Goal: Information Seeking & Learning: Check status

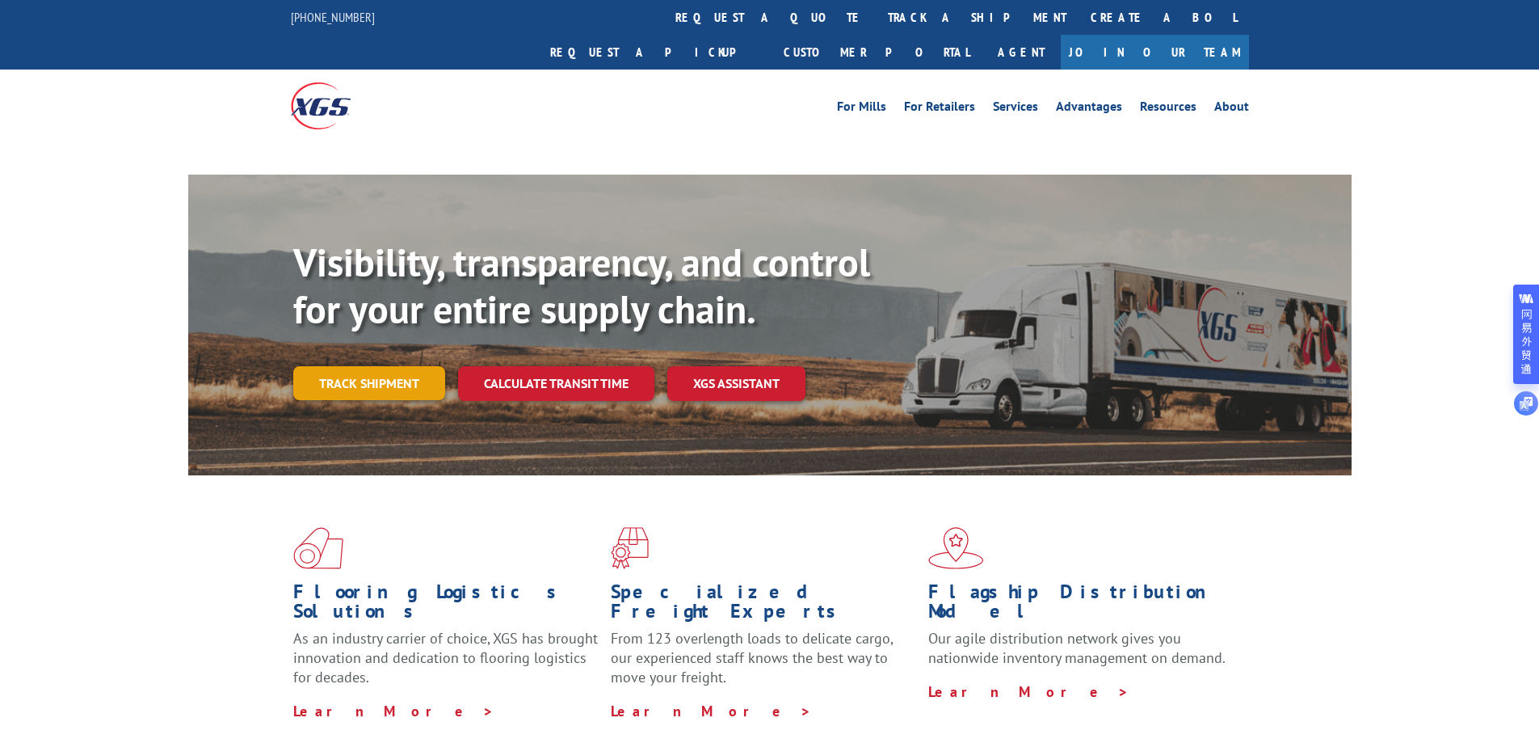
click at [374, 366] on link "Track shipment" at bounding box center [369, 383] width 152 height 34
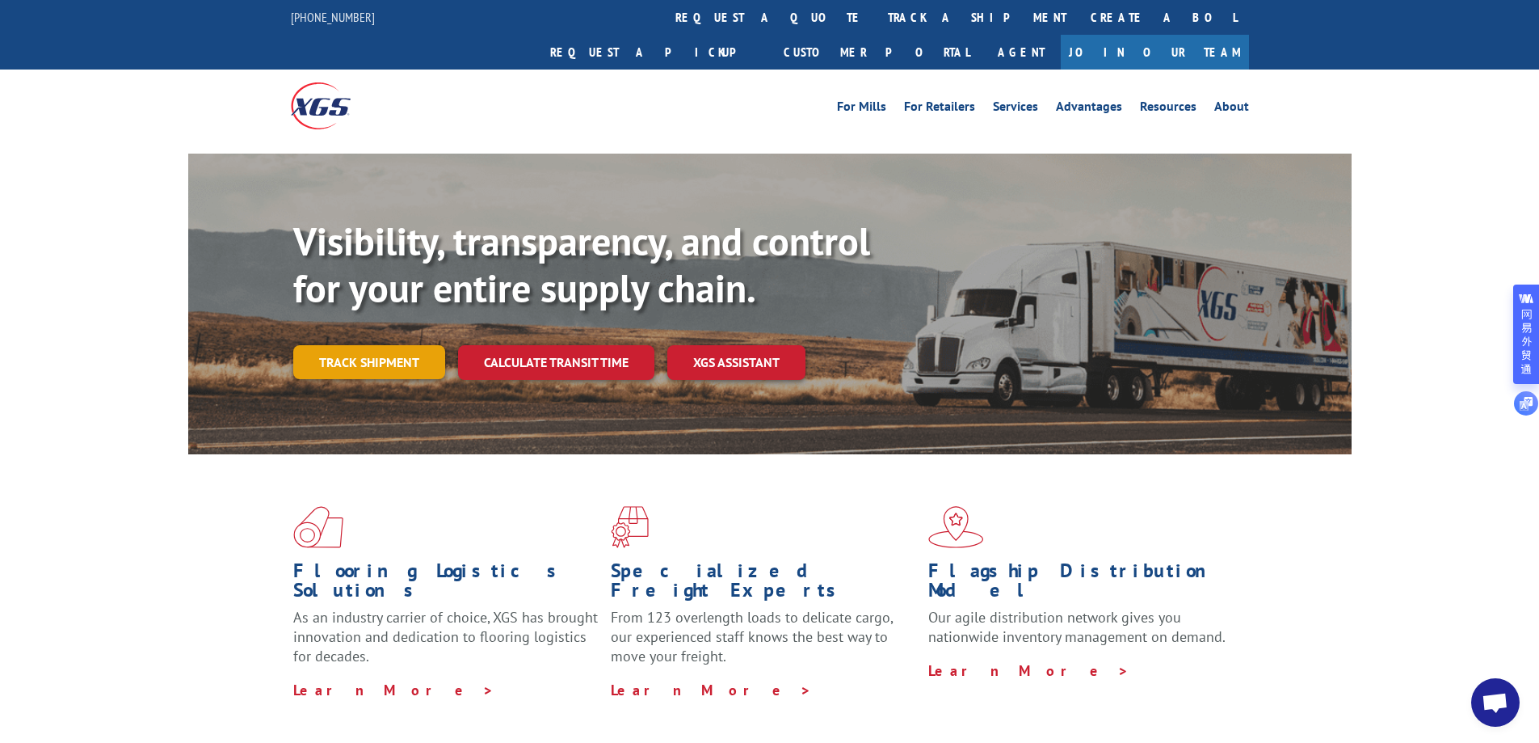
click at [373, 345] on link "Track shipment" at bounding box center [369, 362] width 152 height 34
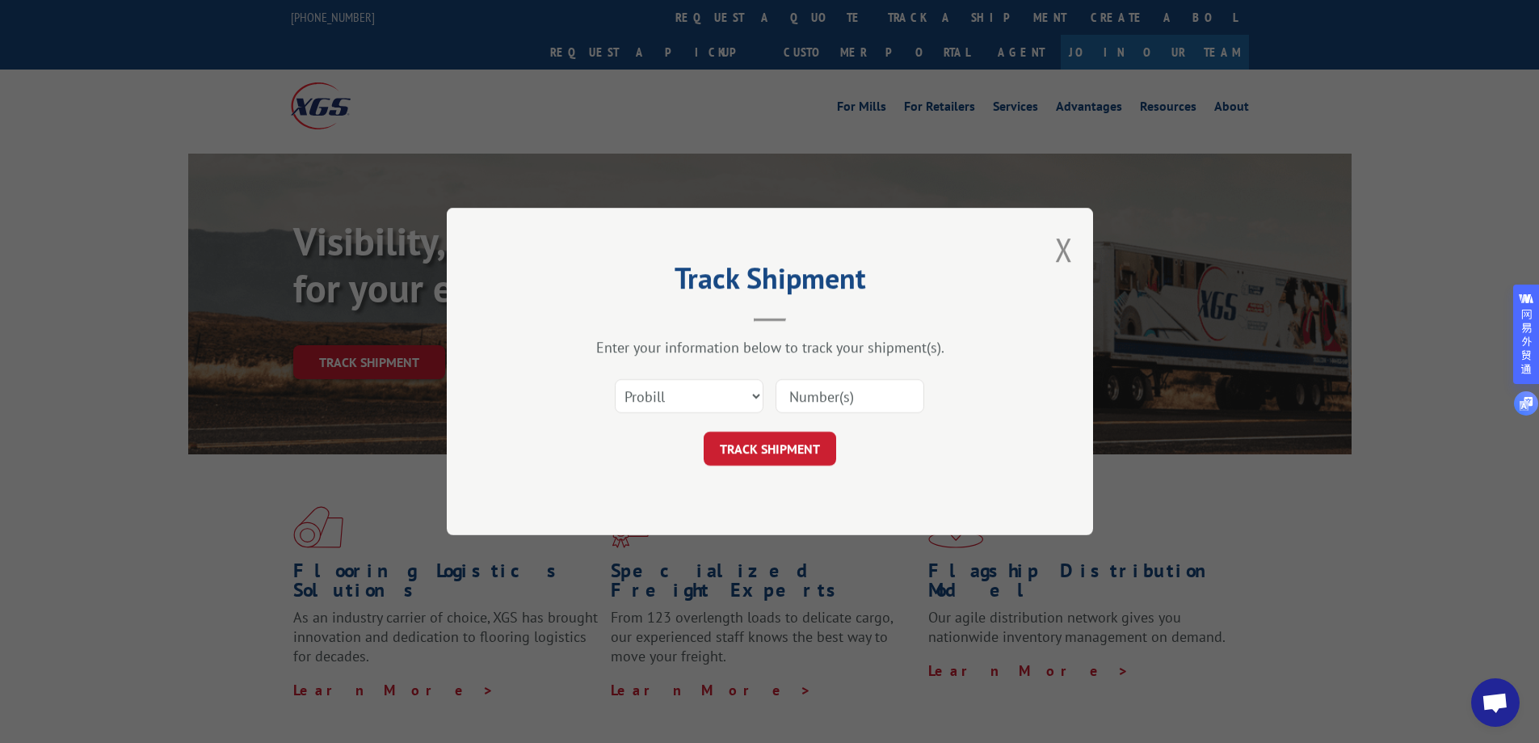
click at [812, 389] on input at bounding box center [850, 396] width 149 height 34
type input "17501766"
click at [743, 445] on button "TRACK SHIPMENT" at bounding box center [770, 449] width 133 height 34
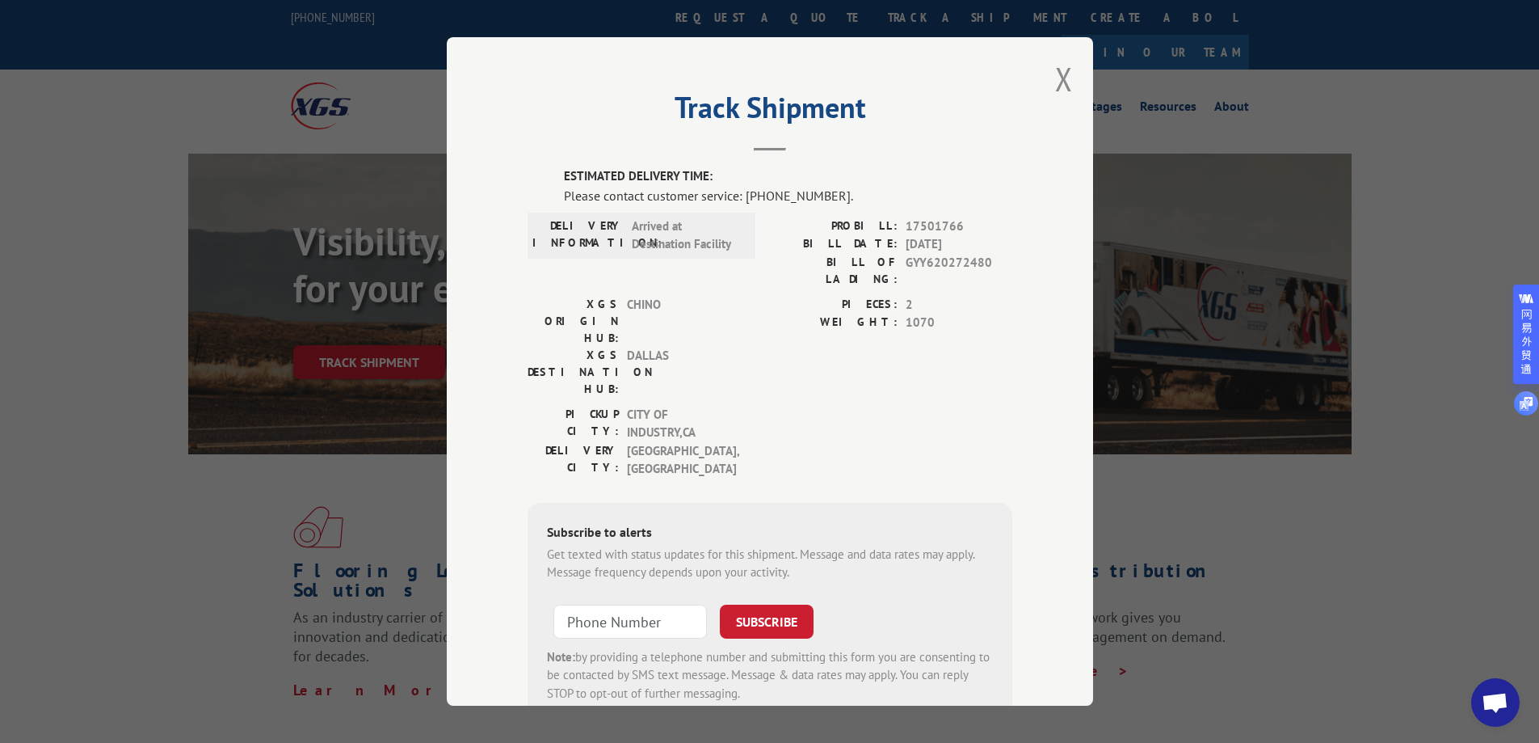
click at [702, 234] on span "Arrived at Destination Facility" at bounding box center [686, 235] width 109 height 36
click at [692, 234] on span "Arrived at Destination Facility" at bounding box center [686, 235] width 109 height 36
click at [572, 238] on label "DELIVERY INFORMATION:" at bounding box center [578, 235] width 91 height 36
drag, startPoint x: 736, startPoint y: 199, endPoint x: 862, endPoint y: 190, distance: 126.4
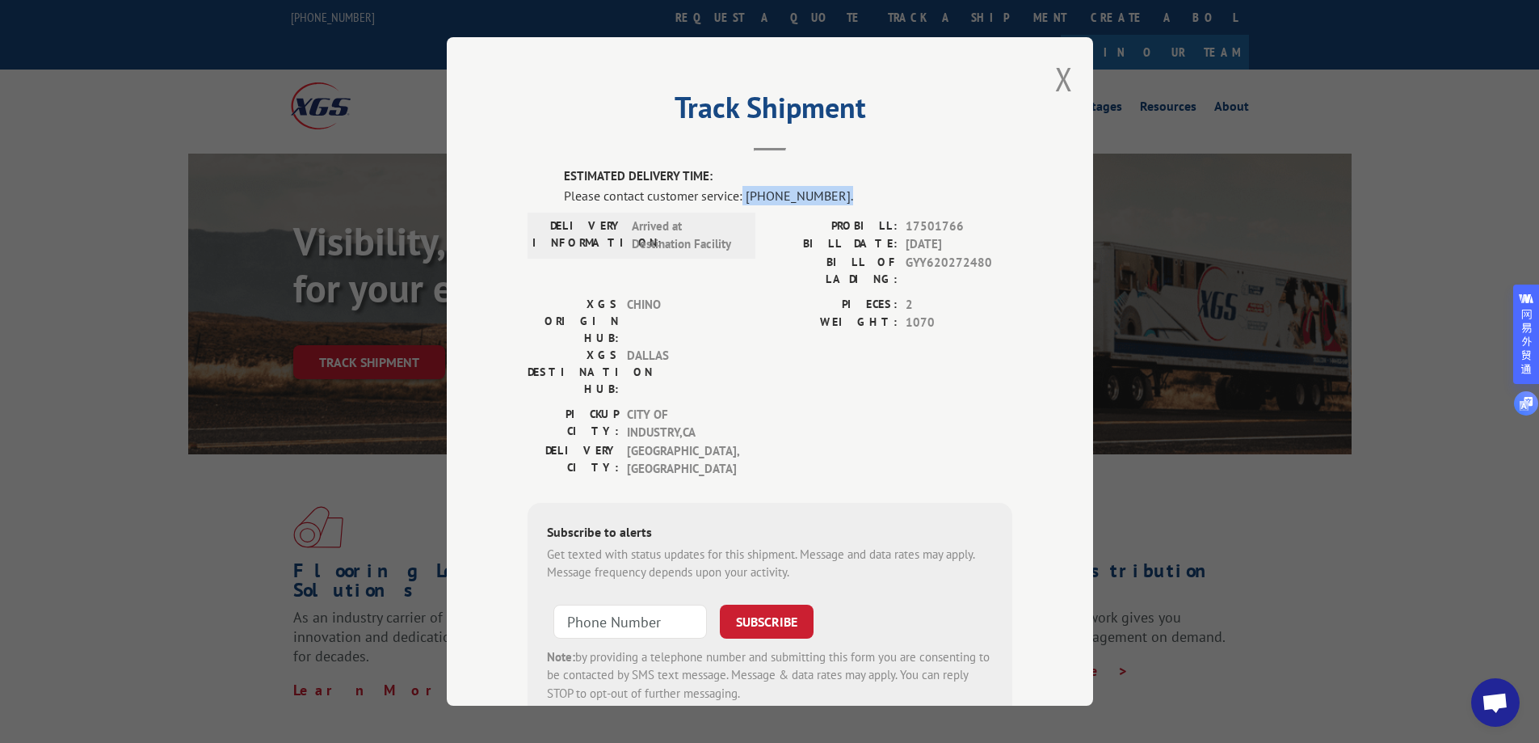
click at [862, 190] on div "Please contact customer service: [PHONE_NUMBER]." at bounding box center [788, 195] width 448 height 19
copy div "[PHONE_NUMBER]."
click at [777, 322] on div "PIECES: 2 WEIGHT: 1070" at bounding box center [891, 351] width 242 height 110
drag, startPoint x: 739, startPoint y: 192, endPoint x: 823, endPoint y: 196, distance: 85.0
click at [823, 196] on div "Please contact customer service: [PHONE_NUMBER]." at bounding box center [788, 195] width 448 height 19
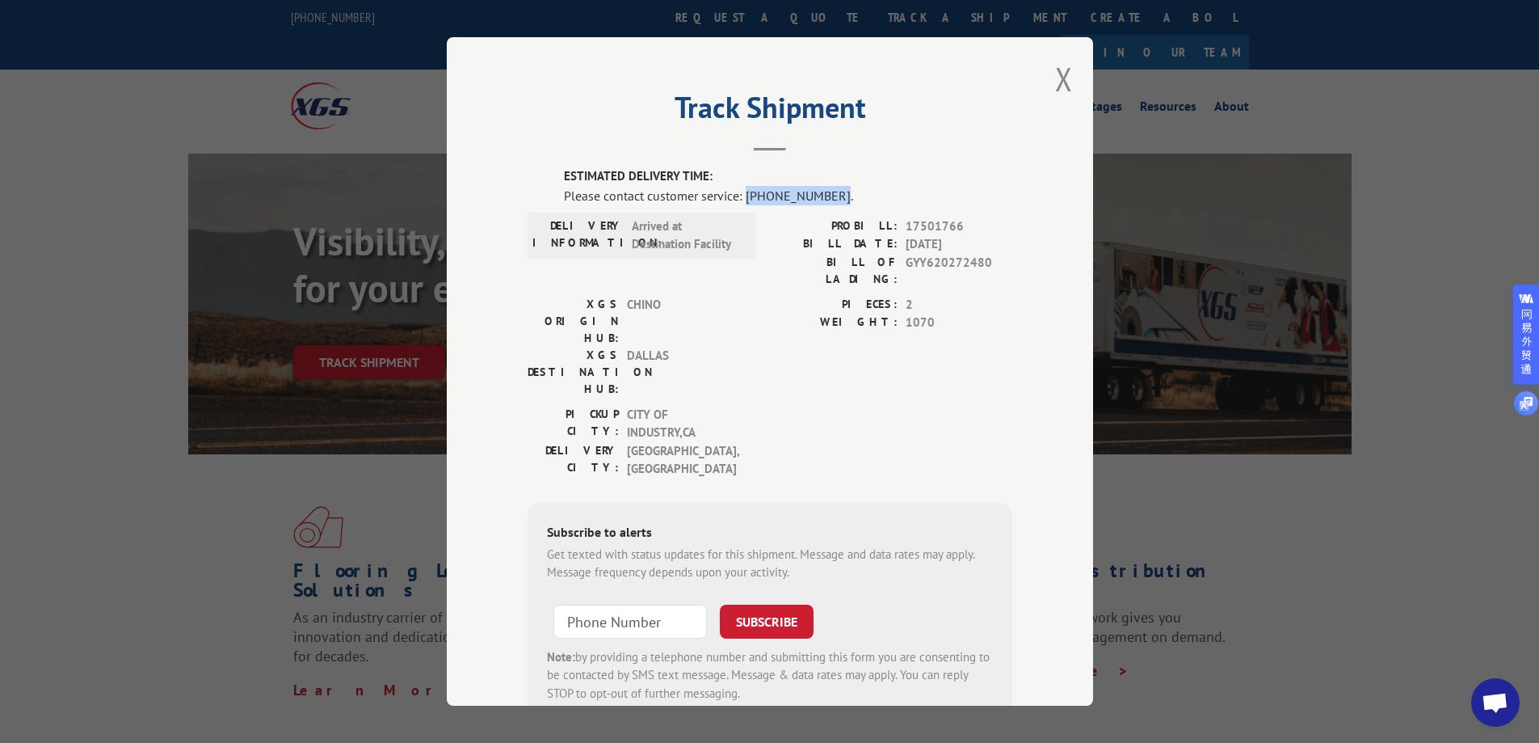
copy div "[PHONE_NUMBER]"
drag, startPoint x: 953, startPoint y: 300, endPoint x: 943, endPoint y: 288, distance: 15.5
click at [953, 314] on span "1070" at bounding box center [959, 323] width 107 height 19
drag, startPoint x: 899, startPoint y: 217, endPoint x: 958, endPoint y: 226, distance: 59.8
click at [958, 226] on span "17501766" at bounding box center [959, 226] width 107 height 19
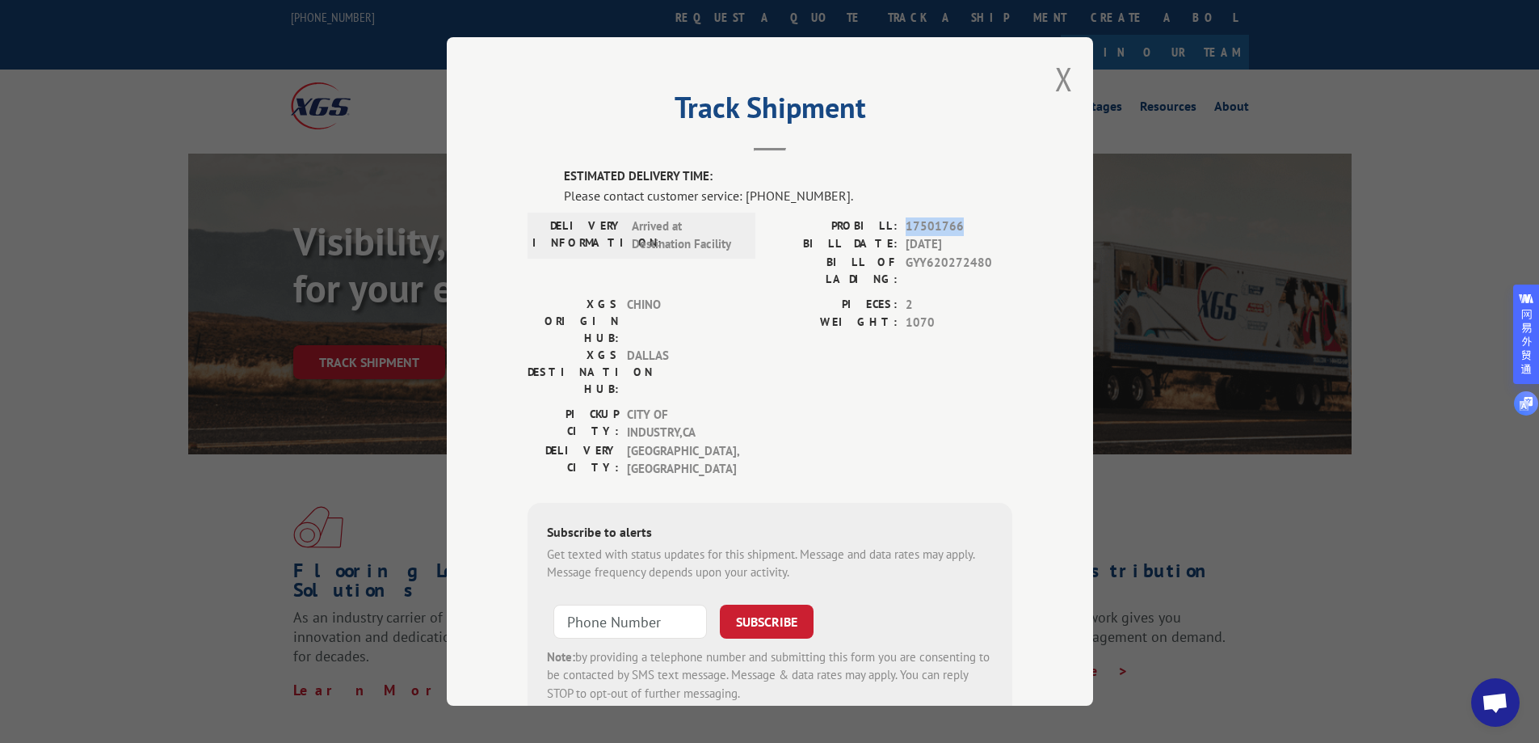
copy span "17501766"
